Goal: Task Accomplishment & Management: Manage account settings

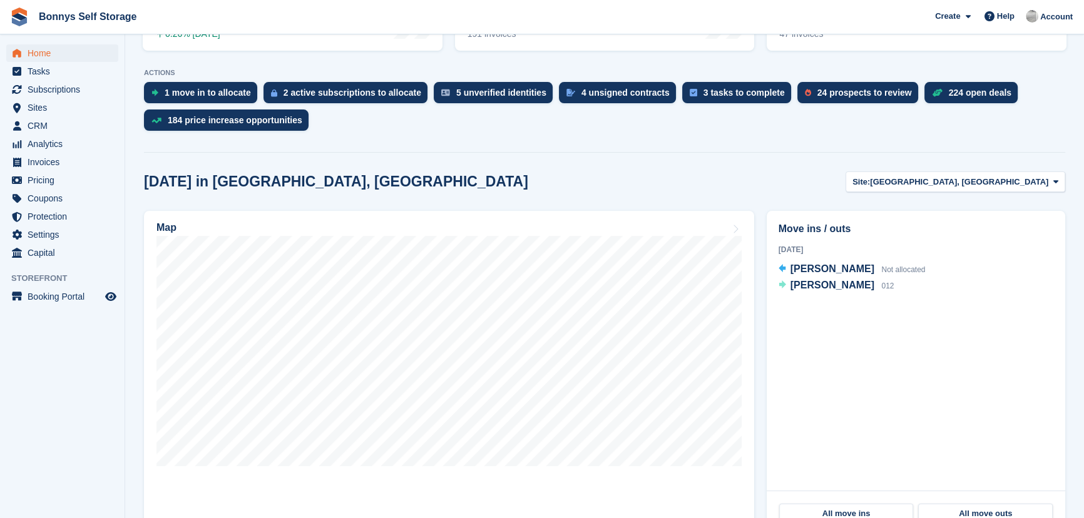
scroll to position [227, 0]
click at [25, 106] on link "Sites" at bounding box center [62, 108] width 112 height 18
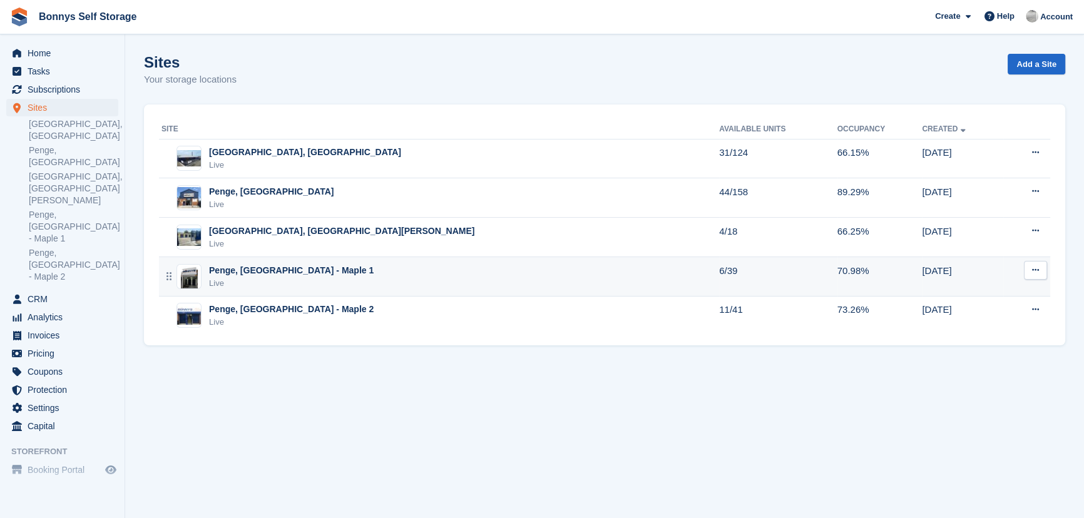
click at [277, 281] on div "Live" at bounding box center [291, 283] width 165 height 13
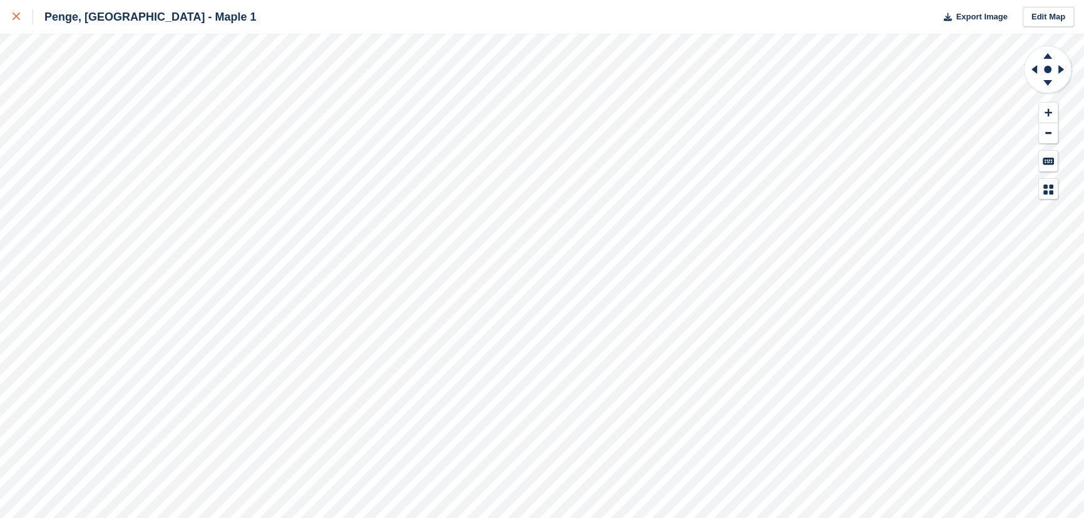
click at [18, 16] on icon at bounding box center [17, 17] width 8 height 8
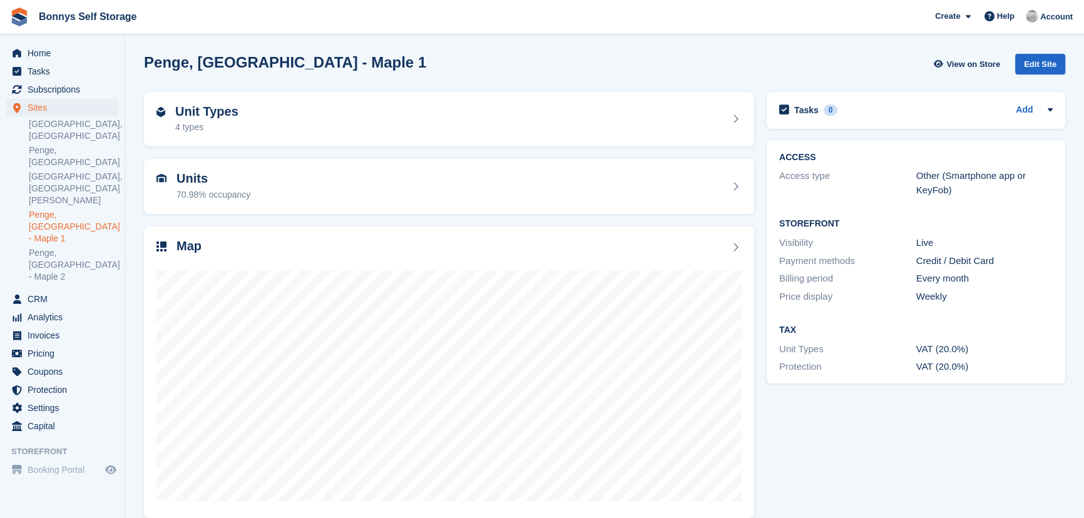
click at [287, 58] on h2 "Penge, [GEOGRAPHIC_DATA] - Maple 1" at bounding box center [285, 62] width 282 height 17
click at [65, 86] on span "Subscriptions" at bounding box center [65, 90] width 75 height 18
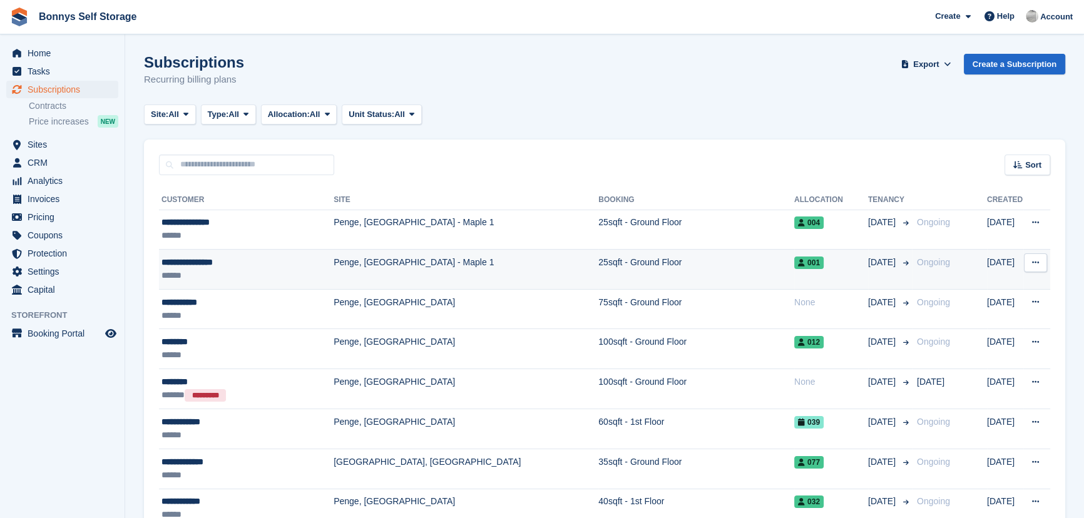
click at [229, 269] on div "******" at bounding box center [245, 275] width 168 height 13
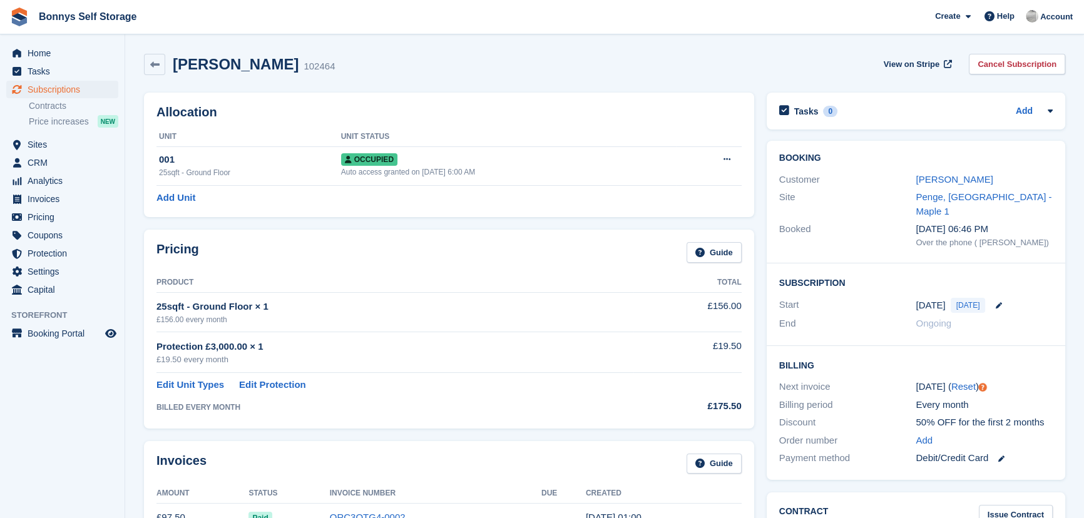
click at [227, 63] on h2 "[PERSON_NAME]" at bounding box center [236, 64] width 126 height 17
click at [996, 302] on icon at bounding box center [998, 305] width 6 height 6
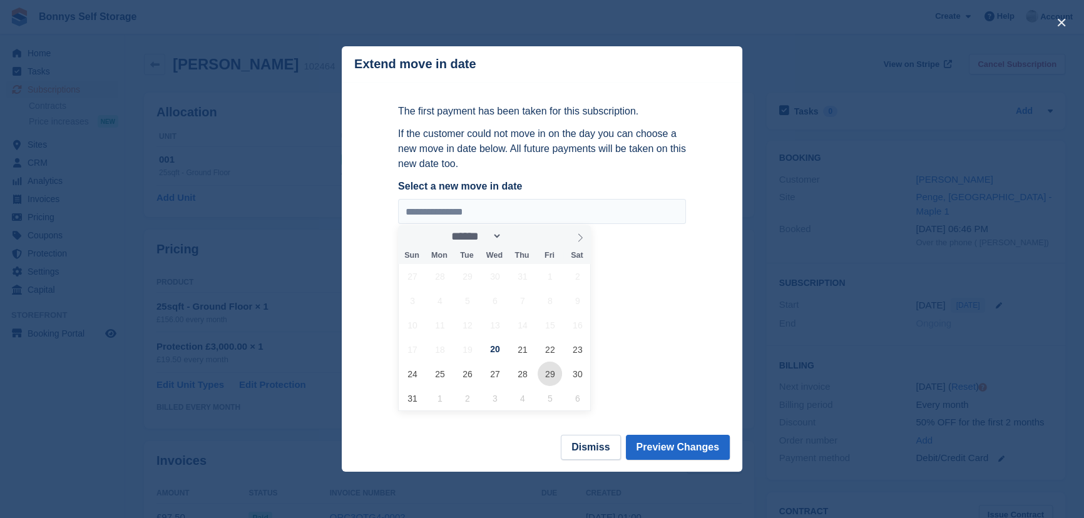
click at [548, 385] on span "29" at bounding box center [550, 374] width 24 height 24
type input "**********"
click at [692, 367] on div "**********" at bounding box center [541, 258] width 313 height 353
click at [695, 444] on button "Preview Changes" at bounding box center [678, 447] width 105 height 25
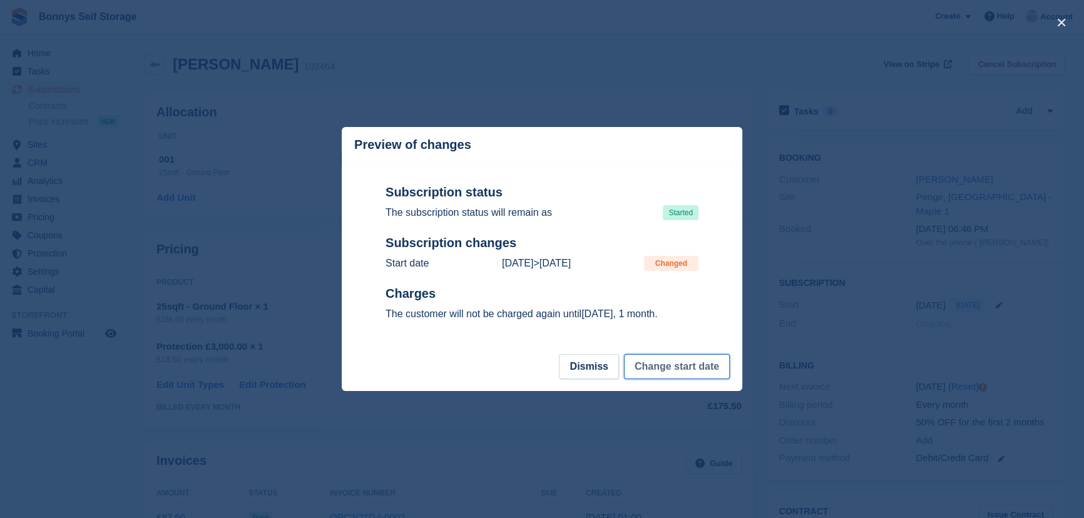
click at [666, 363] on button "Change start date" at bounding box center [677, 366] width 106 height 25
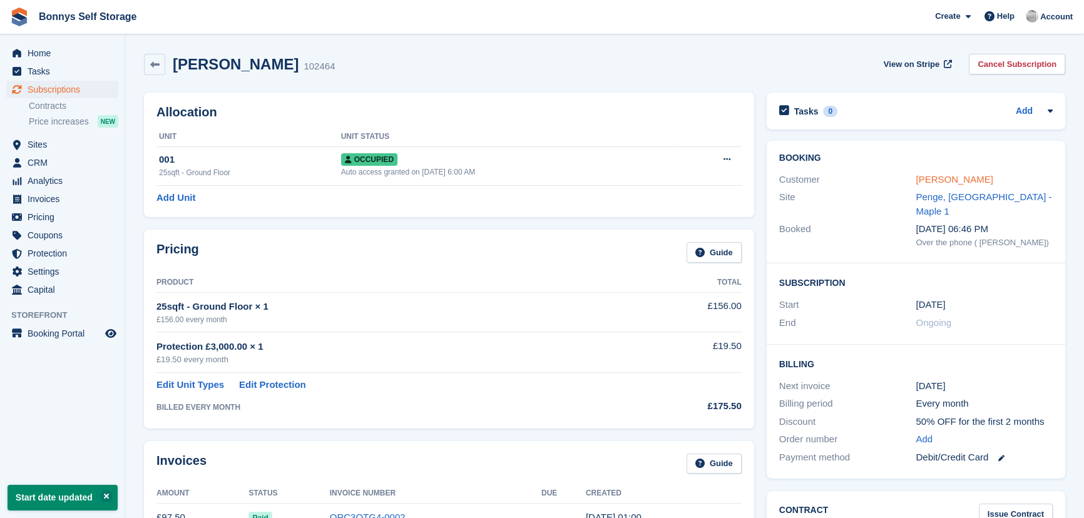
click at [951, 181] on link "Chantelle Quacoe" at bounding box center [954, 179] width 77 height 11
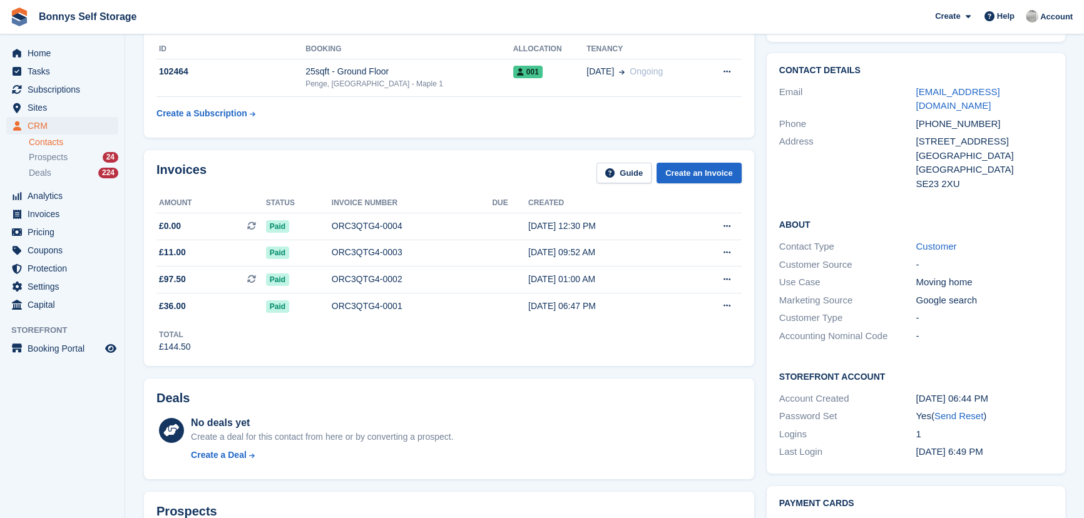
scroll to position [341, 0]
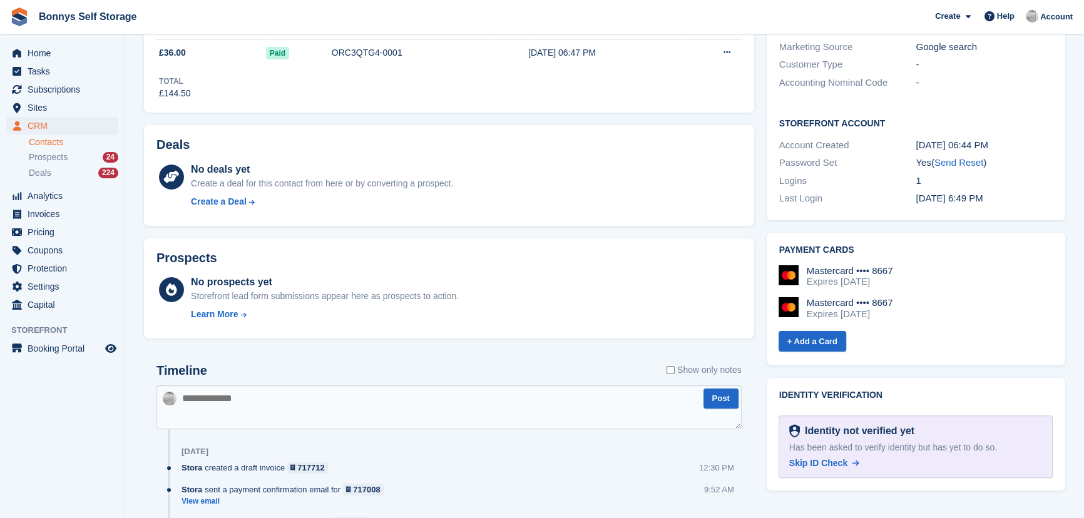
click at [270, 394] on textarea at bounding box center [448, 407] width 585 height 44
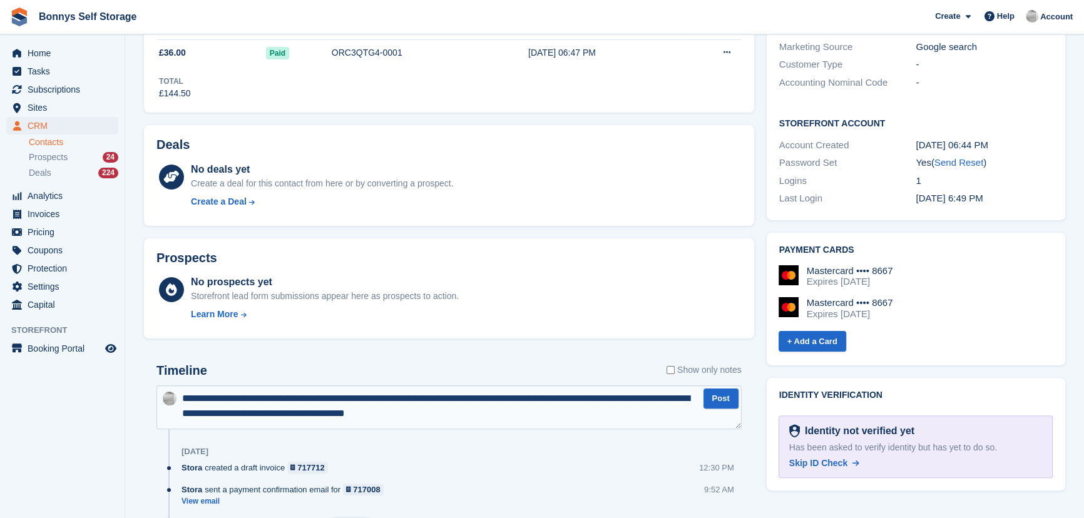
type textarea "**********"
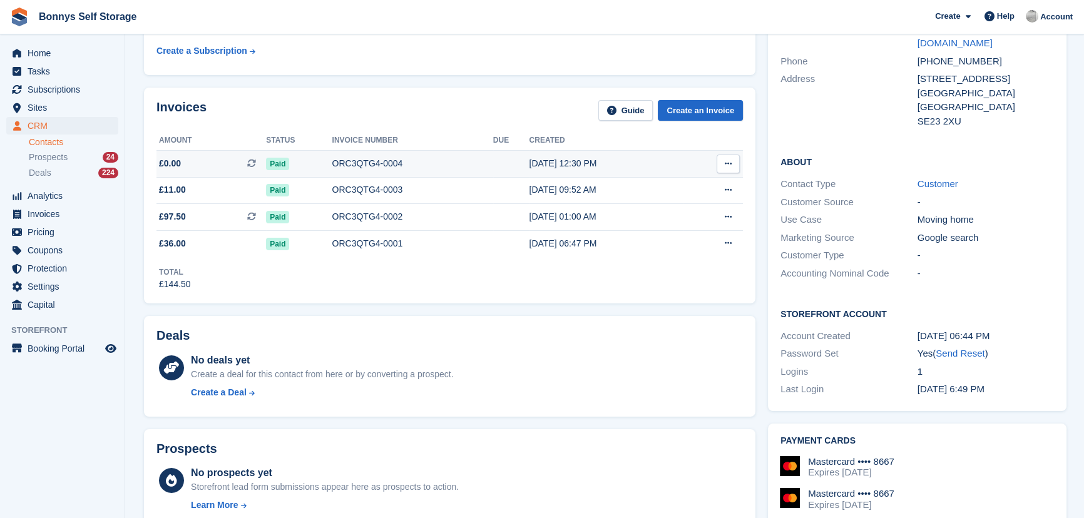
scroll to position [0, 0]
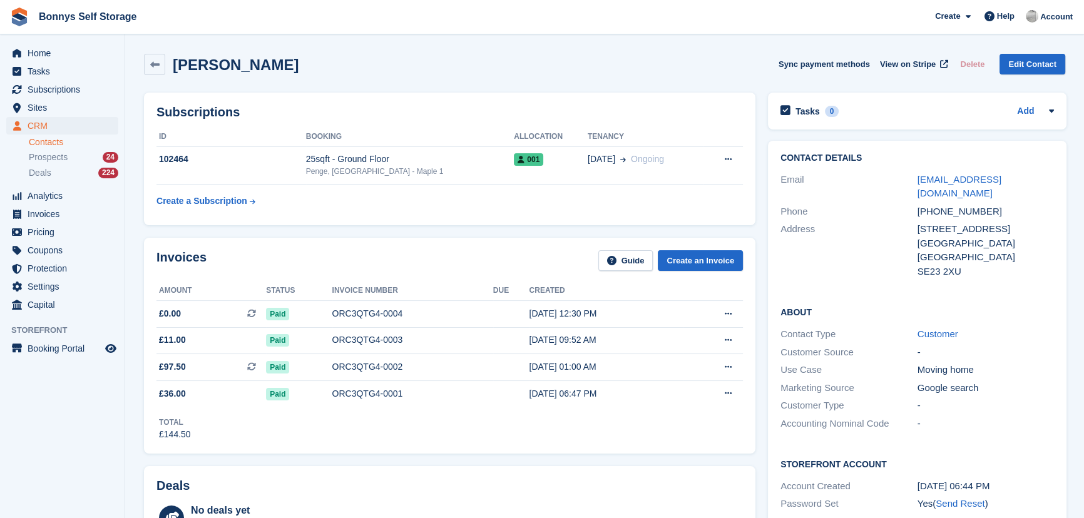
click at [416, 75] on div "Chantelle Quacoe Sync payment methods View on Stripe Delete Edit Contact" at bounding box center [605, 67] width 934 height 39
click at [37, 52] on span "Home" at bounding box center [65, 53] width 75 height 18
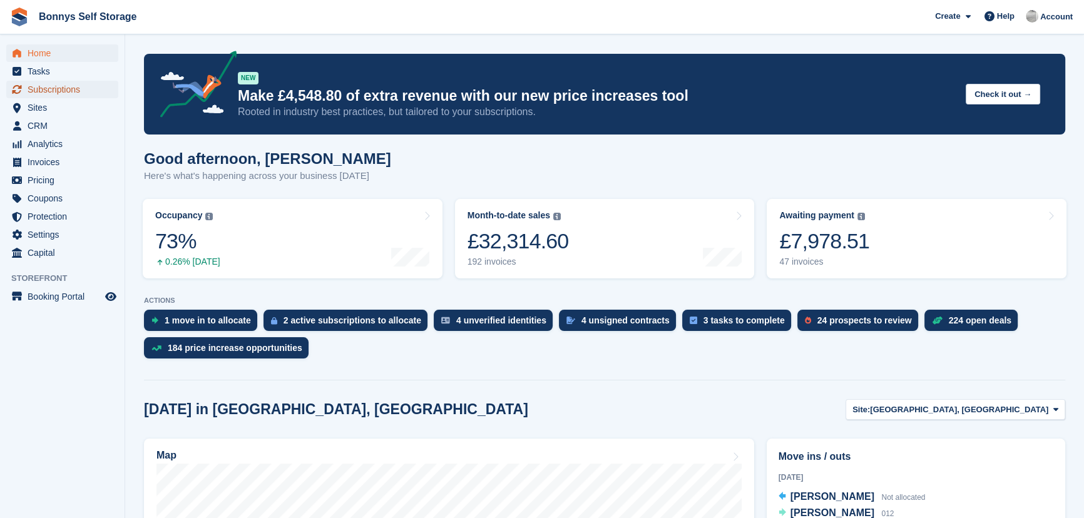
click at [46, 88] on span "Subscriptions" at bounding box center [65, 90] width 75 height 18
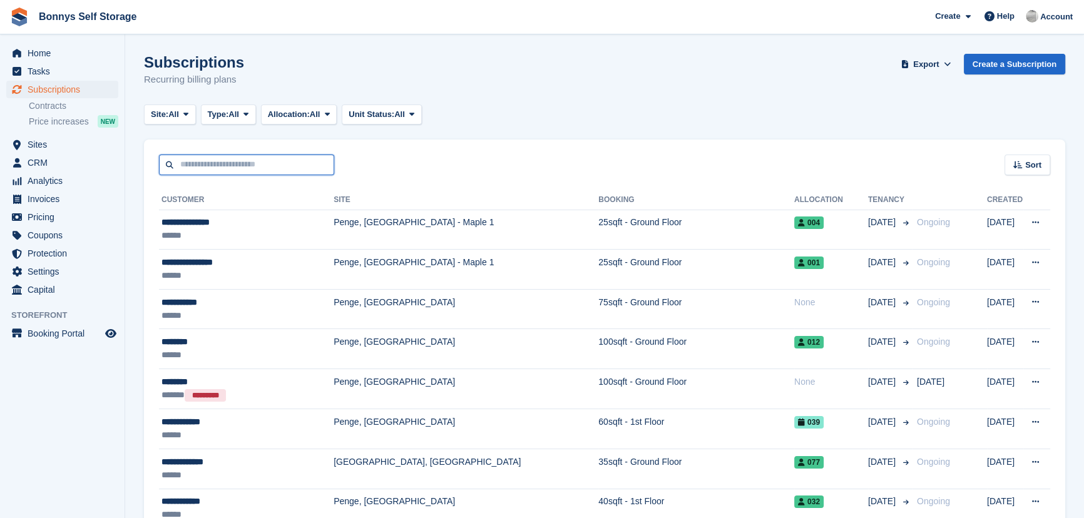
click at [187, 164] on input "text" at bounding box center [246, 165] width 175 height 21
type input "*******"
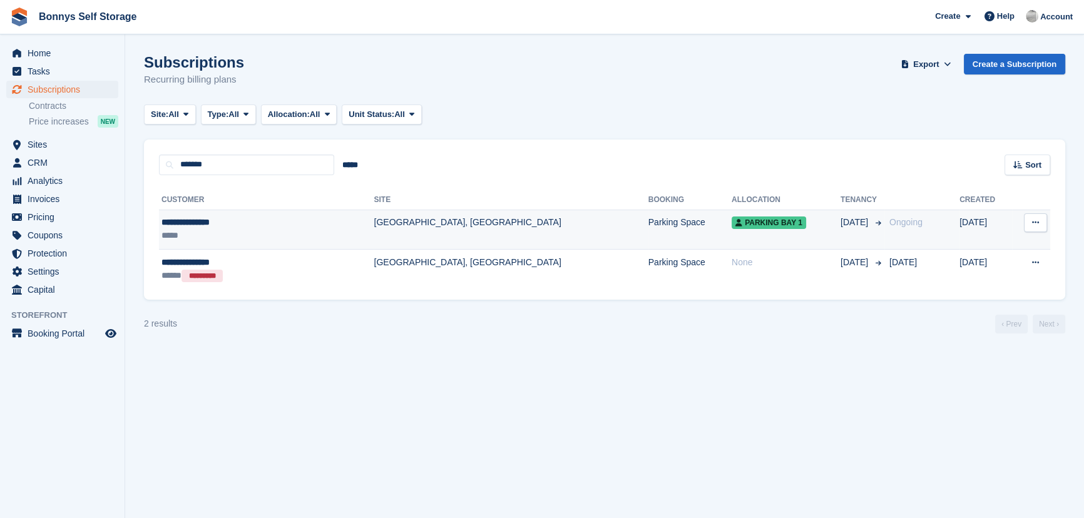
click at [648, 234] on td "Parking Space" at bounding box center [689, 230] width 83 height 40
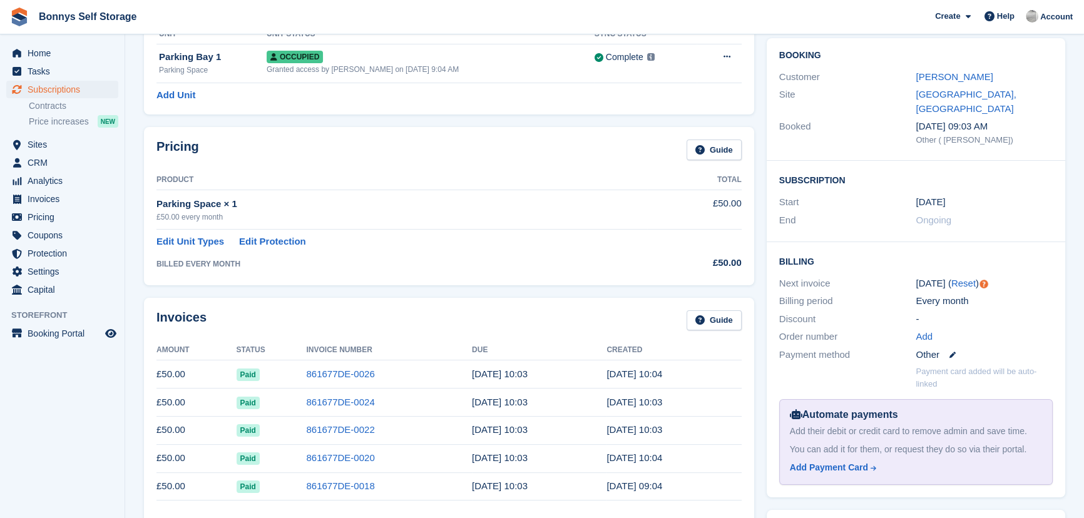
scroll to position [227, 0]
